Goal: Information Seeking & Learning: Learn about a topic

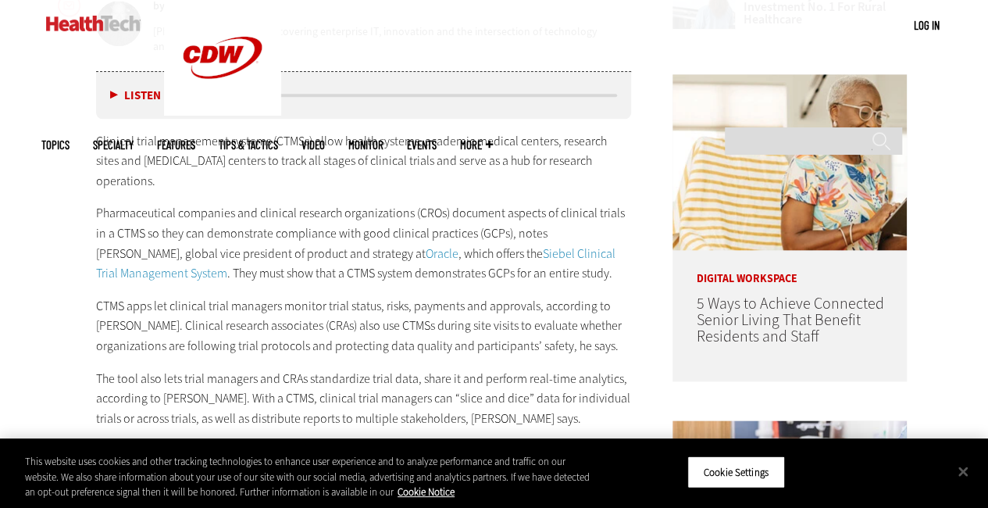
scroll to position [781, 0]
click at [156, 168] on p "Clinical trial management systems (CTMSs) allow health systems, academic medica…" at bounding box center [364, 160] width 536 height 60
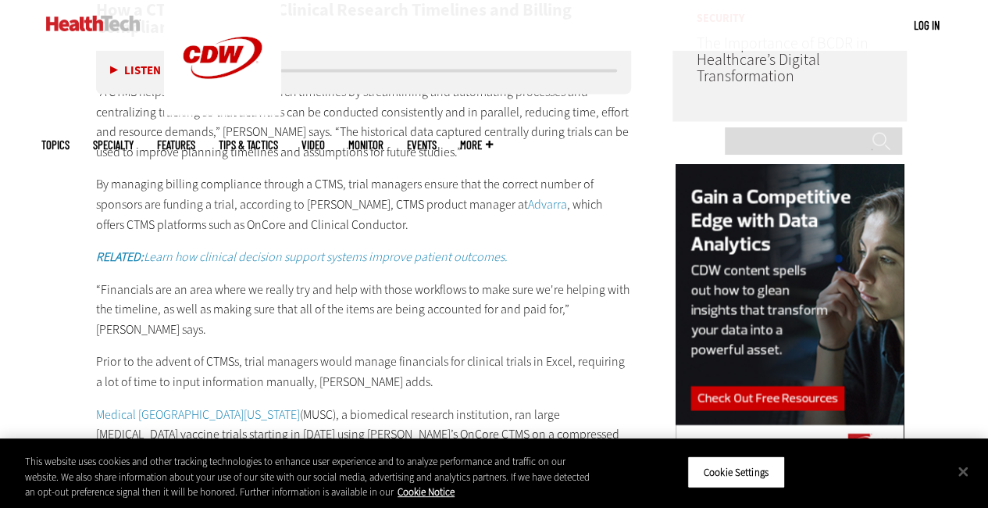
scroll to position [1406, 0]
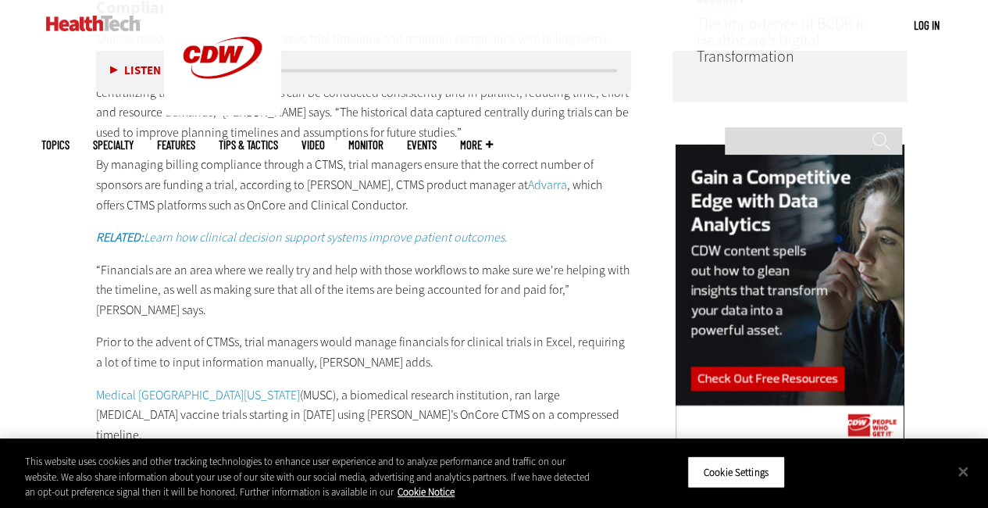
click at [180, 157] on p "By managing billing compliance through a CTMS, trial managers ensure that the c…" at bounding box center [364, 184] width 536 height 60
click at [180, 159] on p "By managing billing compliance through a CTMS, trial managers ensure that the c…" at bounding box center [364, 184] width 536 height 60
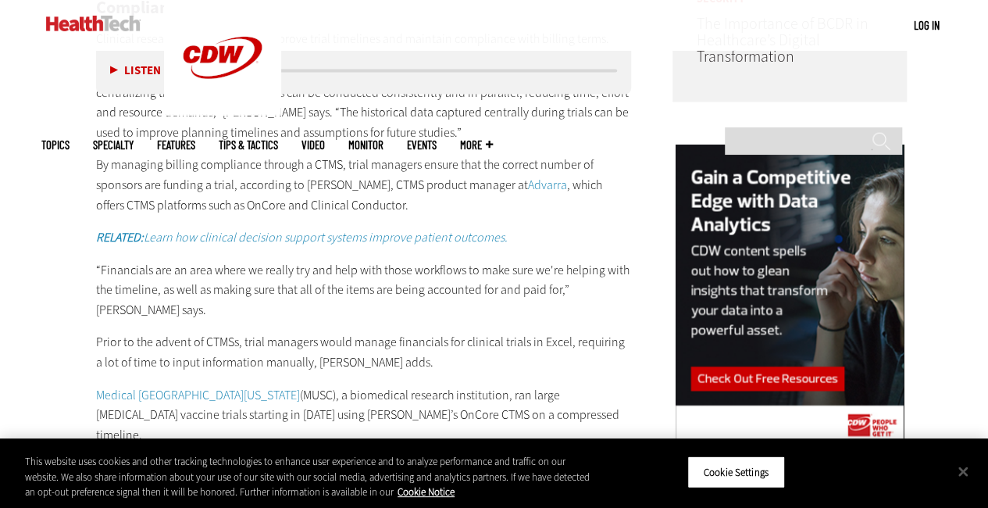
click at [180, 159] on p "By managing billing compliance through a CTMS, trial managers ensure that the c…" at bounding box center [364, 184] width 536 height 60
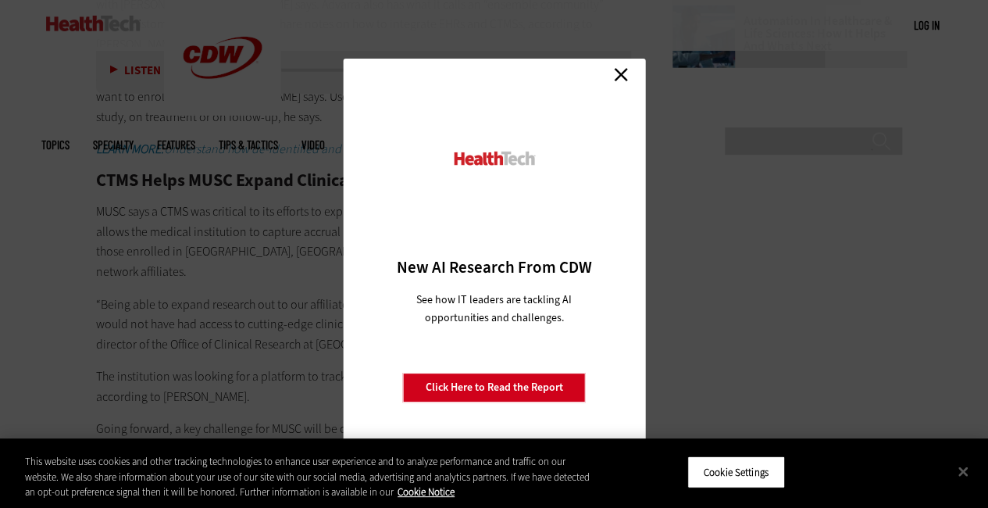
scroll to position [2421, 0]
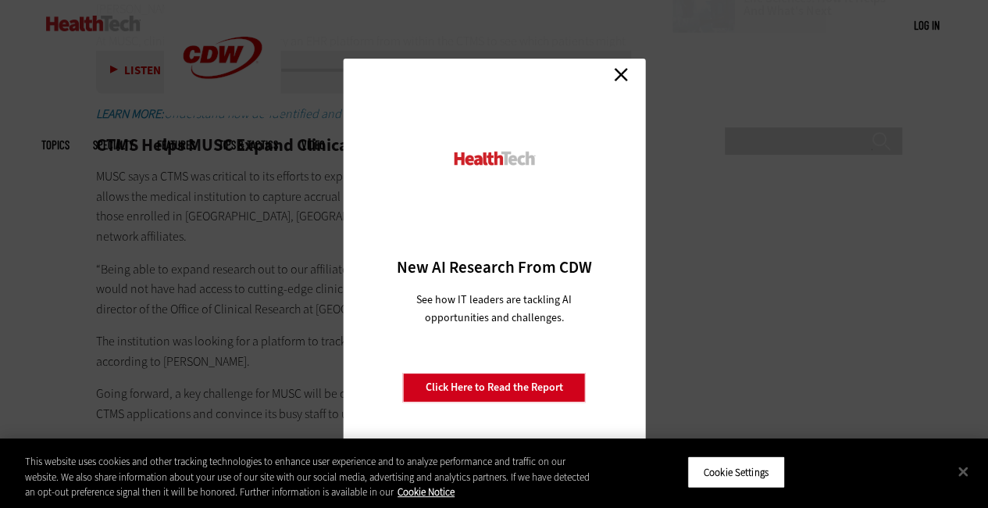
click at [621, 84] on link "Close" at bounding box center [620, 73] width 23 height 23
